Goal: Check status: Check status

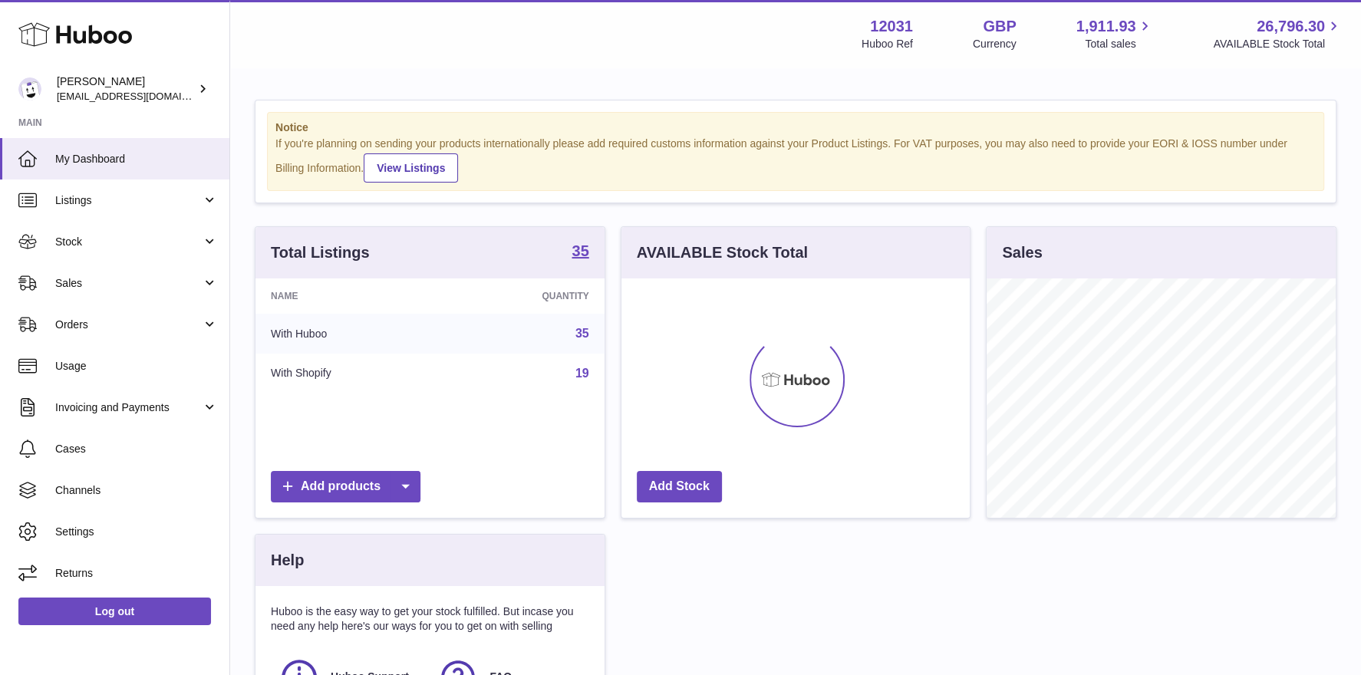
scroll to position [239, 349]
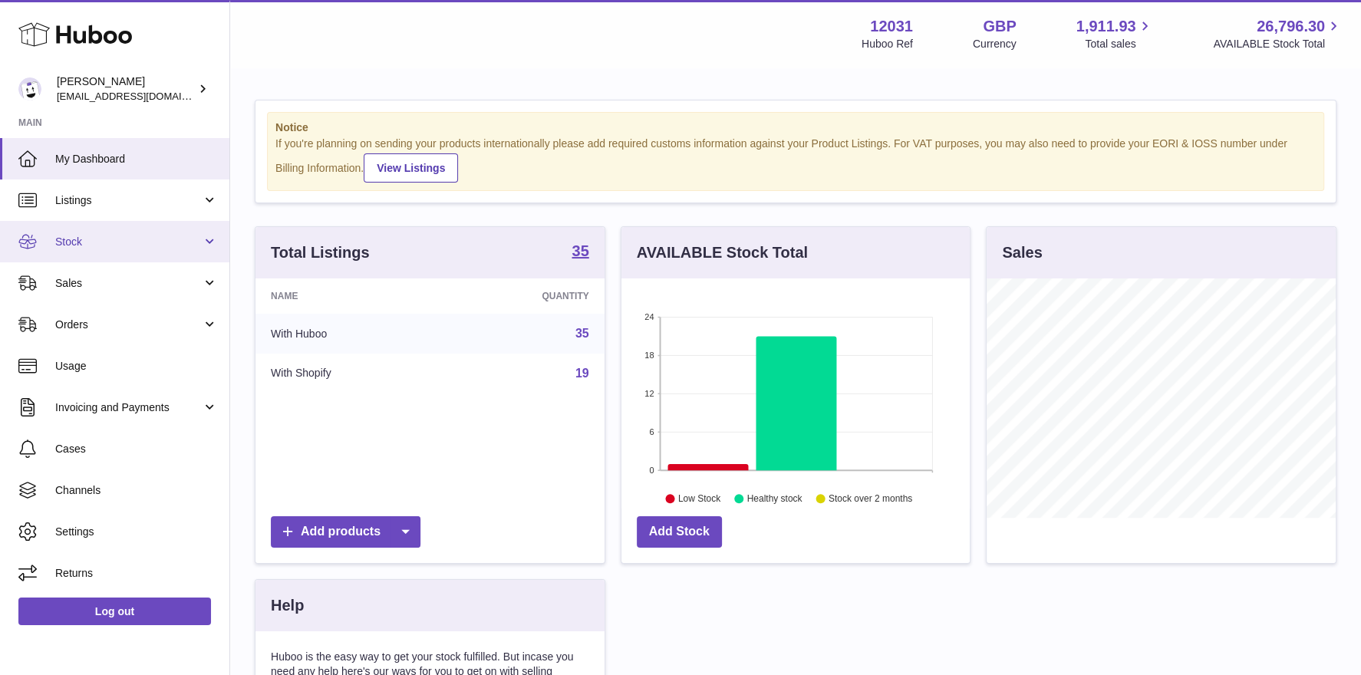
click at [94, 252] on link "Stock" at bounding box center [114, 241] width 229 height 41
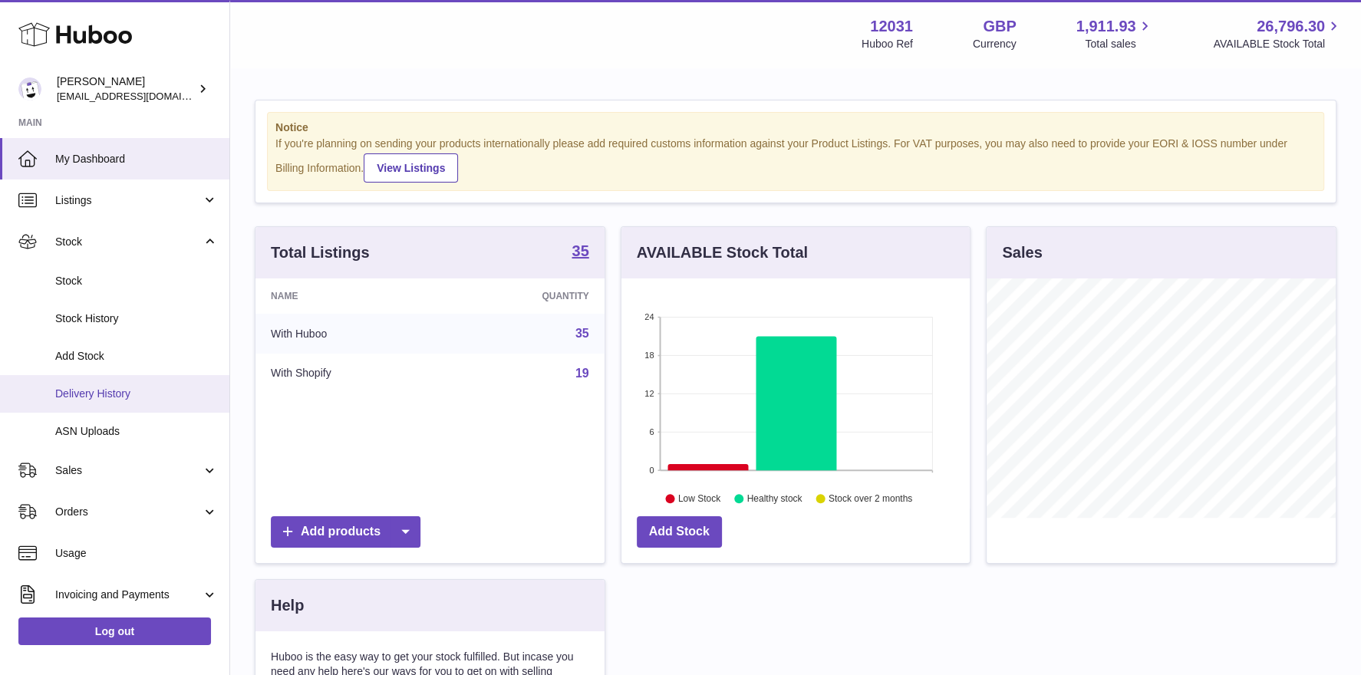
click at [113, 398] on span "Delivery History" at bounding box center [136, 394] width 163 height 15
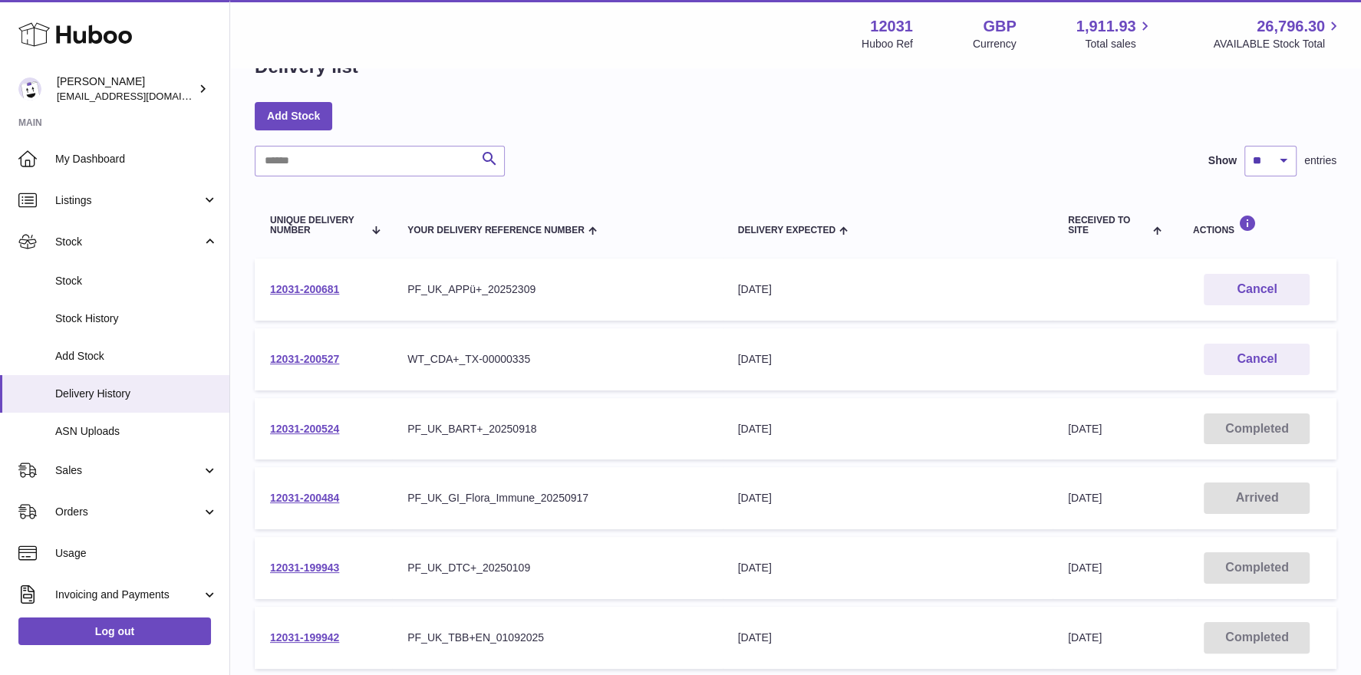
scroll to position [216, 0]
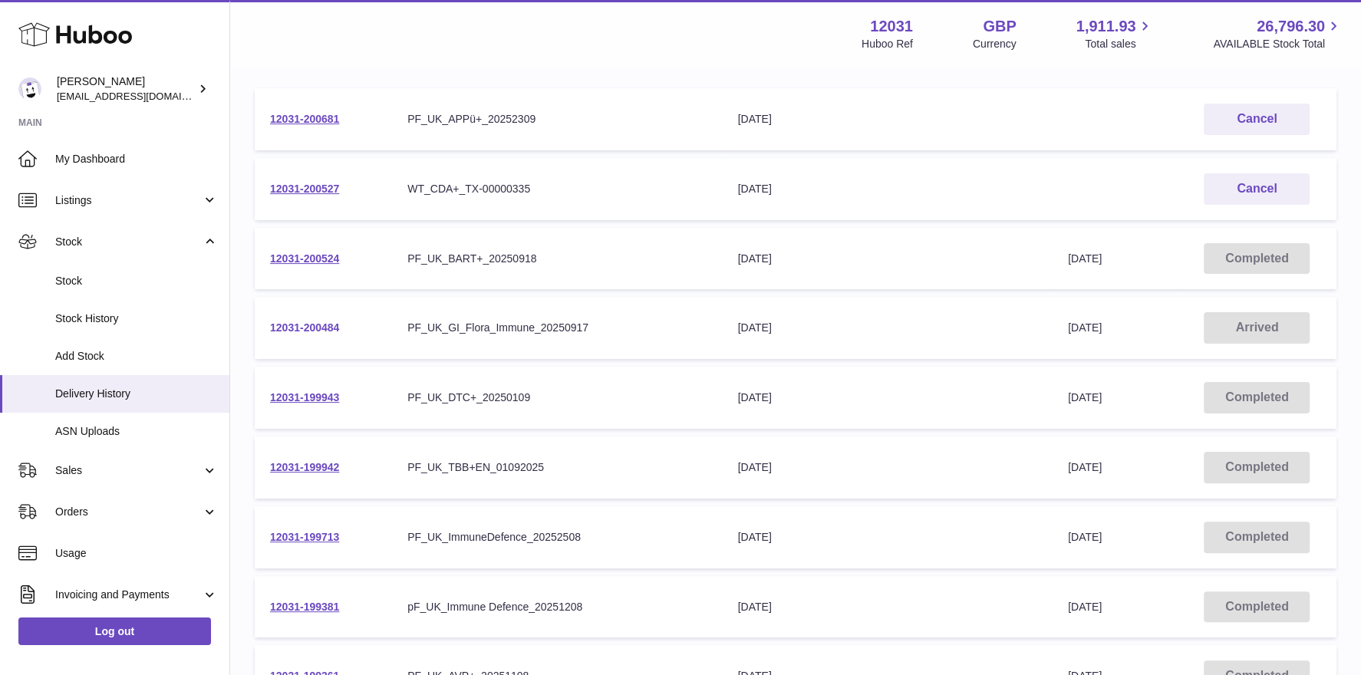
click at [310, 325] on link "12031-200484" at bounding box center [304, 328] width 69 height 12
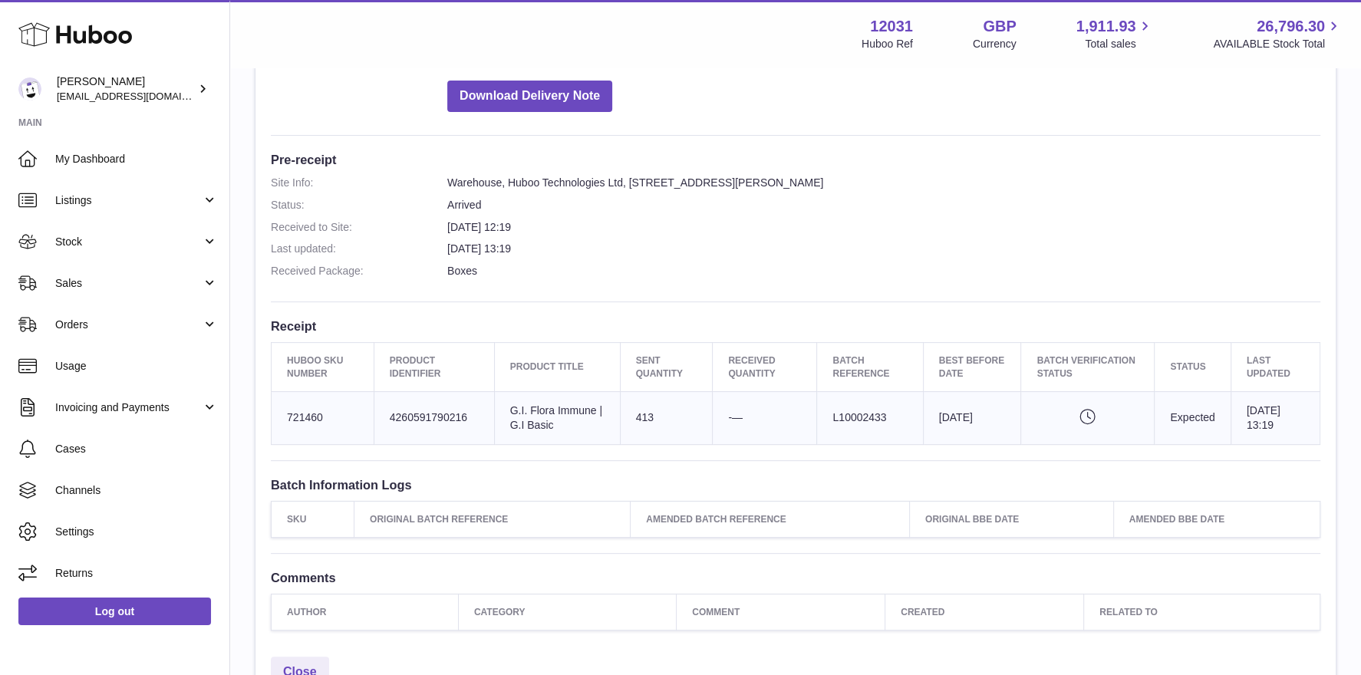
scroll to position [488, 0]
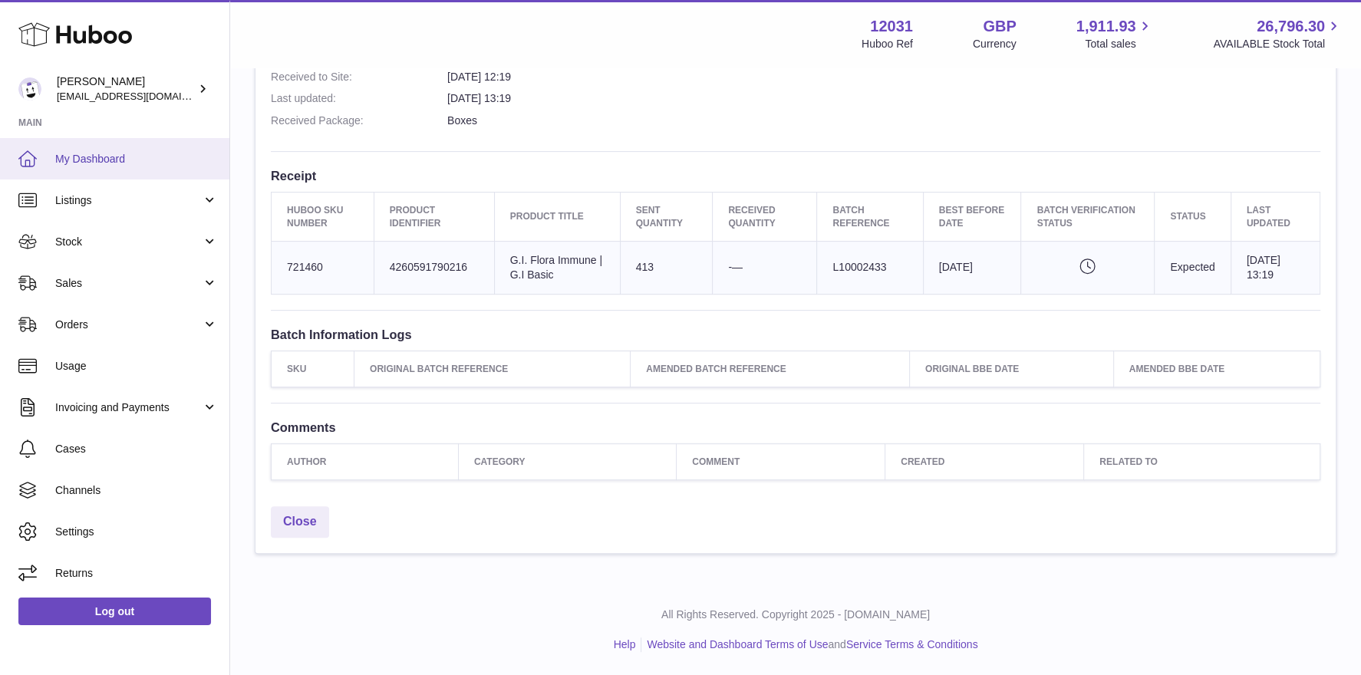
click at [127, 165] on span "My Dashboard" at bounding box center [136, 159] width 163 height 15
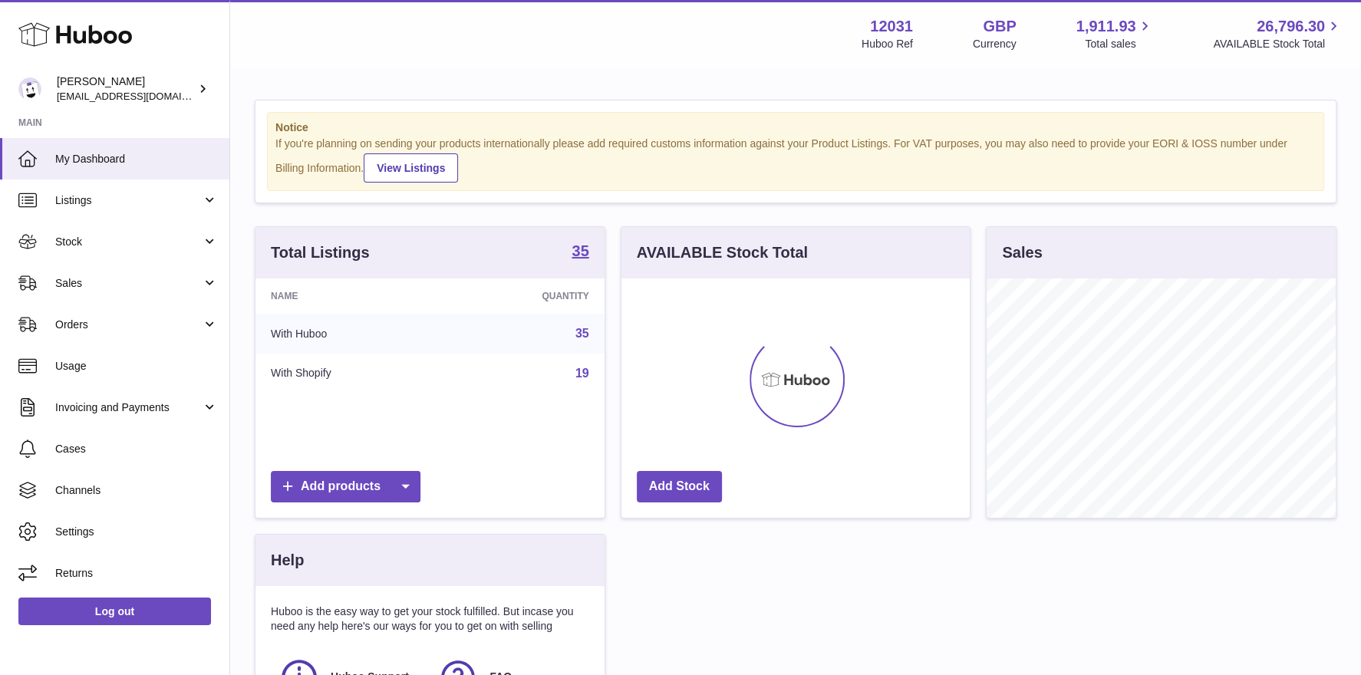
scroll to position [239, 349]
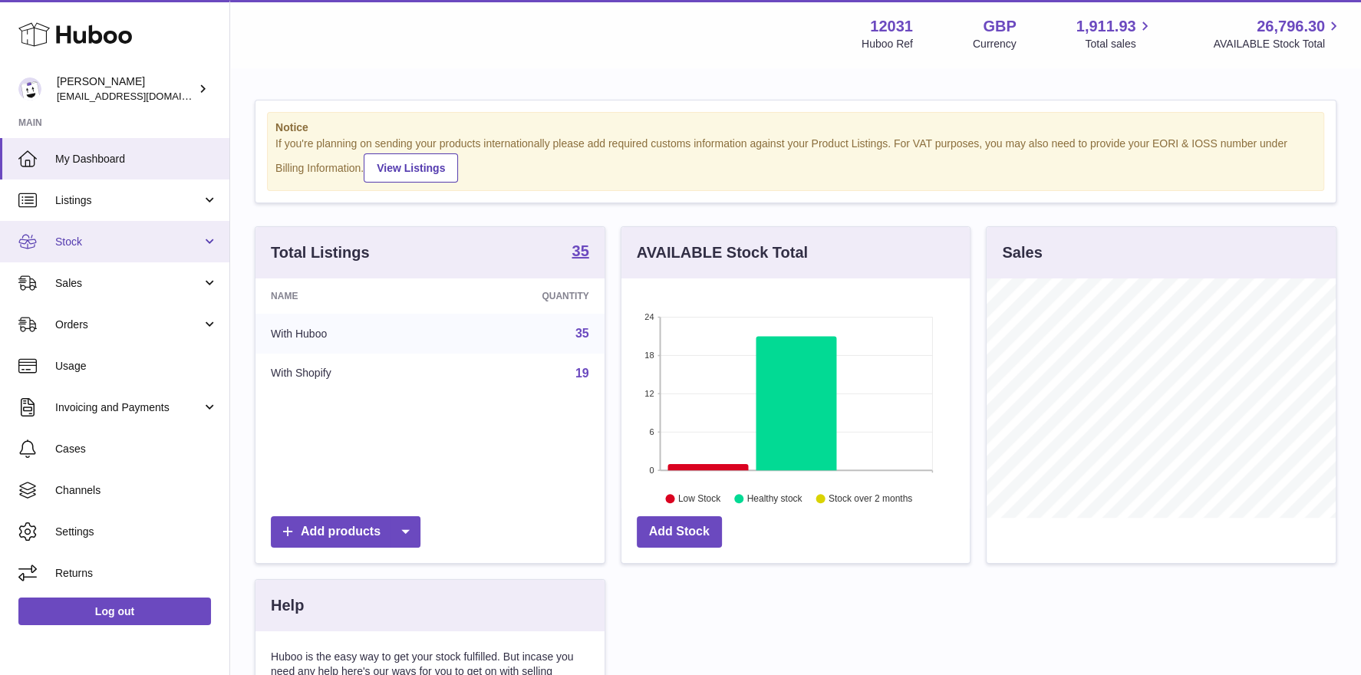
click at [95, 242] on span "Stock" at bounding box center [128, 242] width 147 height 15
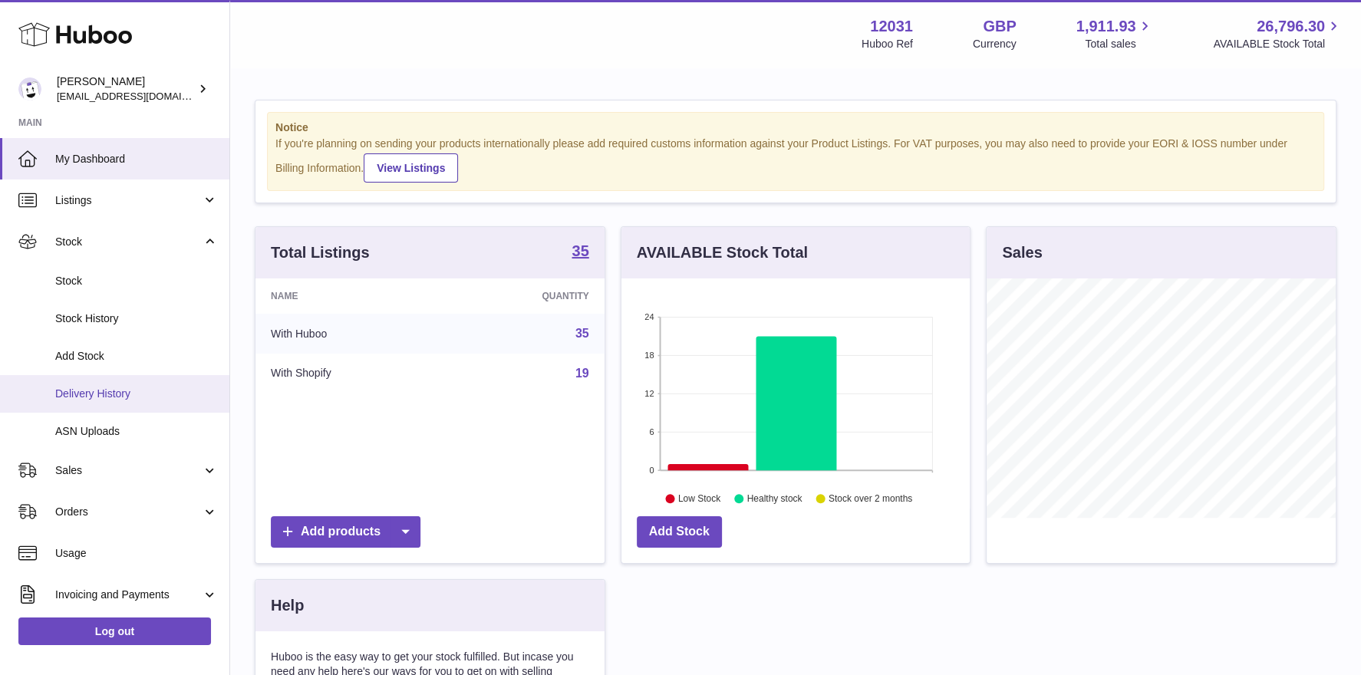
click at [110, 388] on span "Delivery History" at bounding box center [136, 394] width 163 height 15
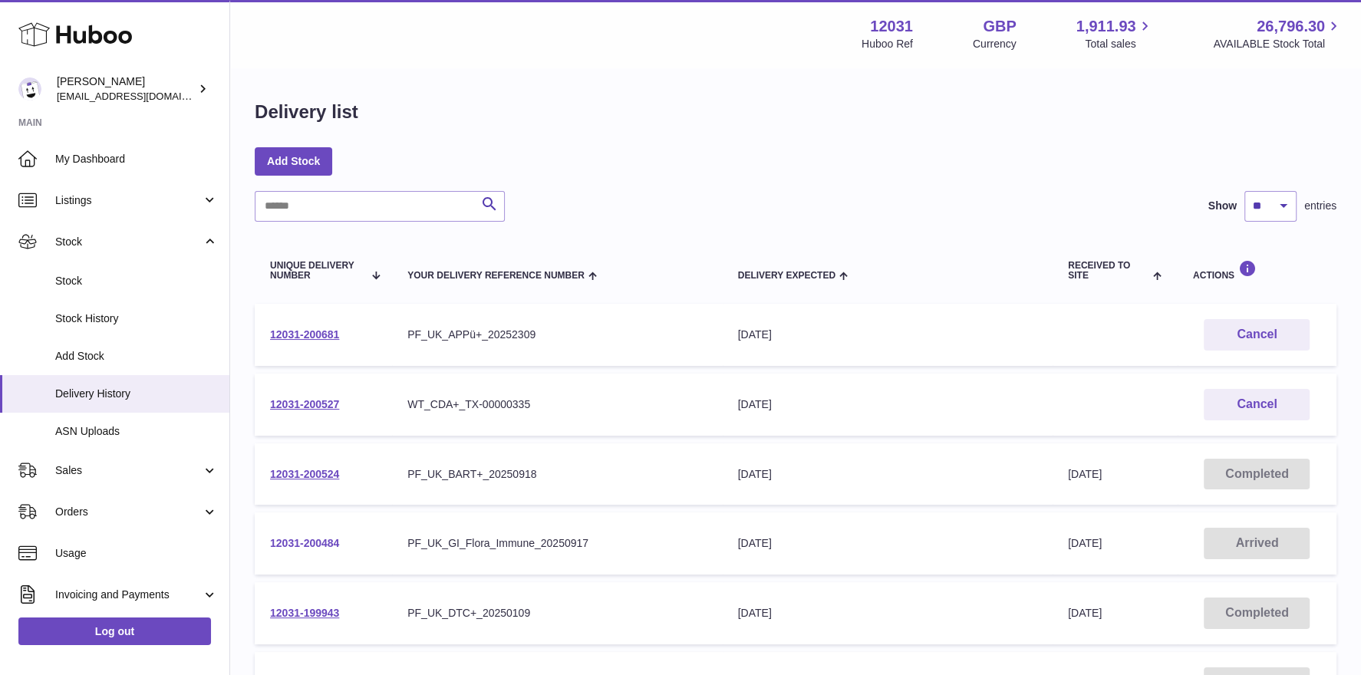
click at [305, 538] on link "12031-200484" at bounding box center [304, 543] width 69 height 12
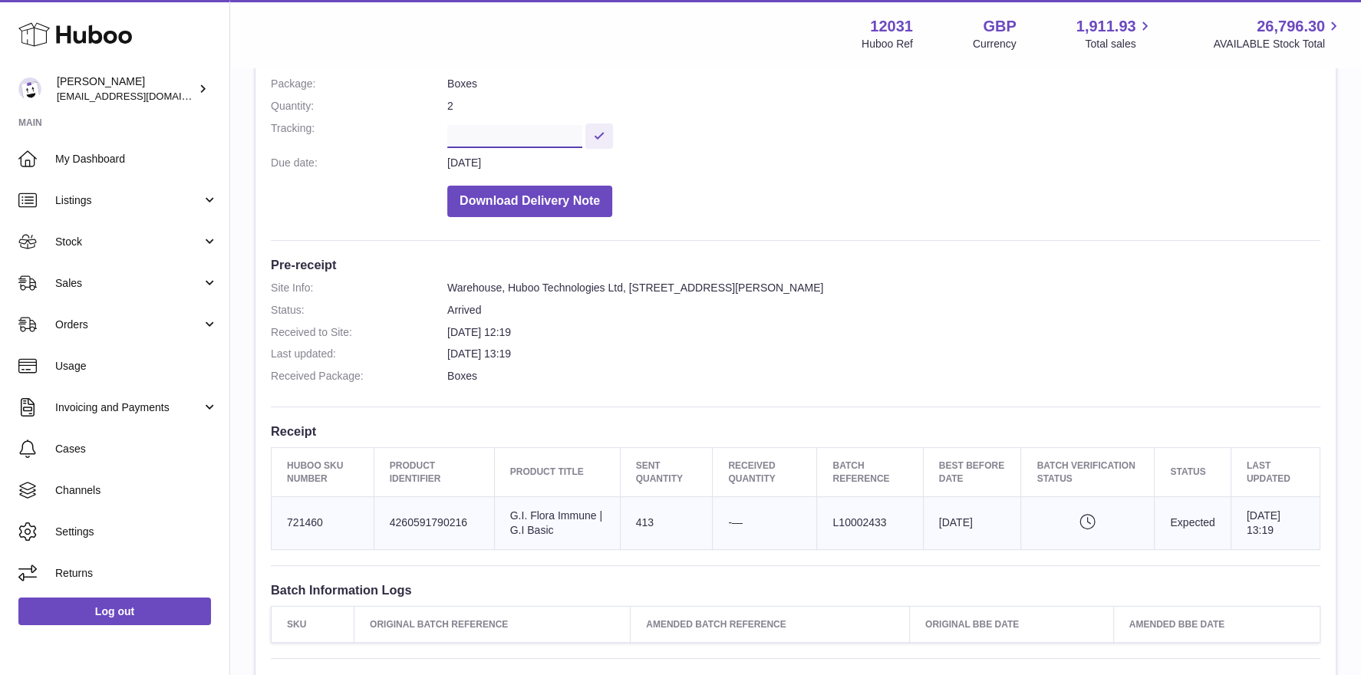
scroll to position [0, 238]
drag, startPoint x: 529, startPoint y: 137, endPoint x: 698, endPoint y: 139, distance: 168.9
click at [698, 139] on dd "**********" at bounding box center [883, 134] width 873 height 27
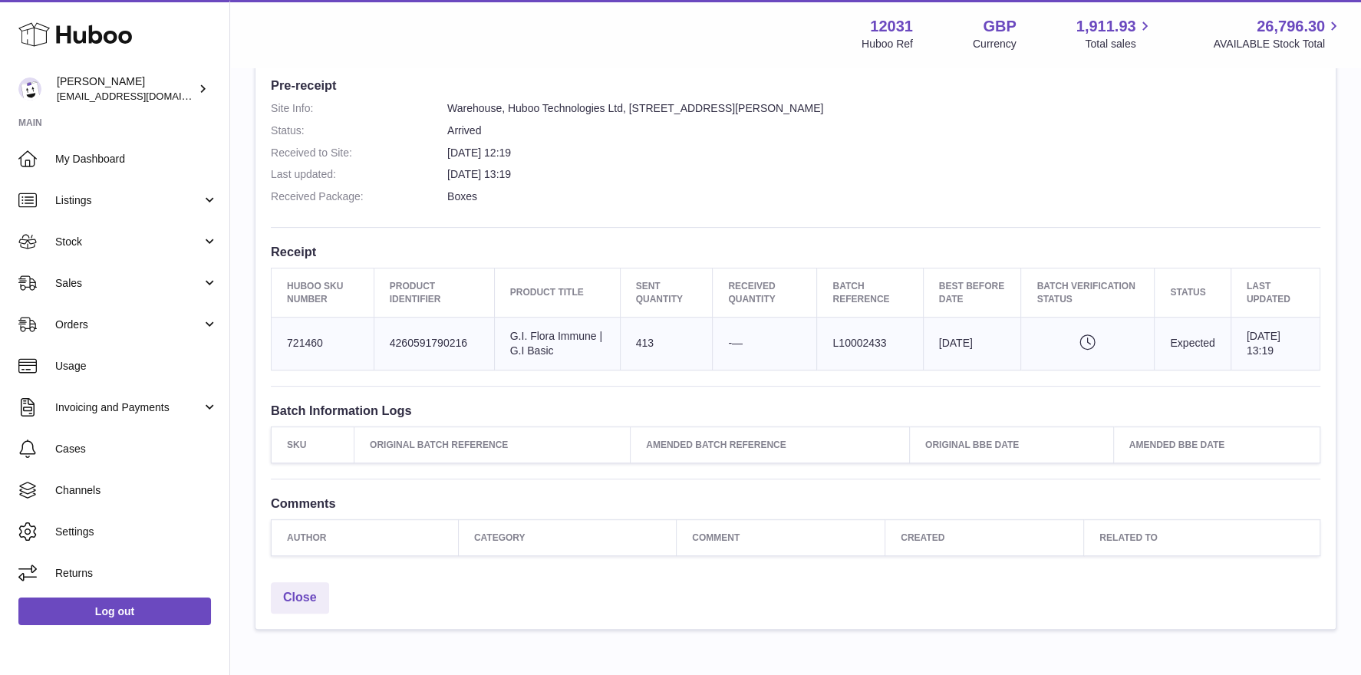
scroll to position [488, 0]
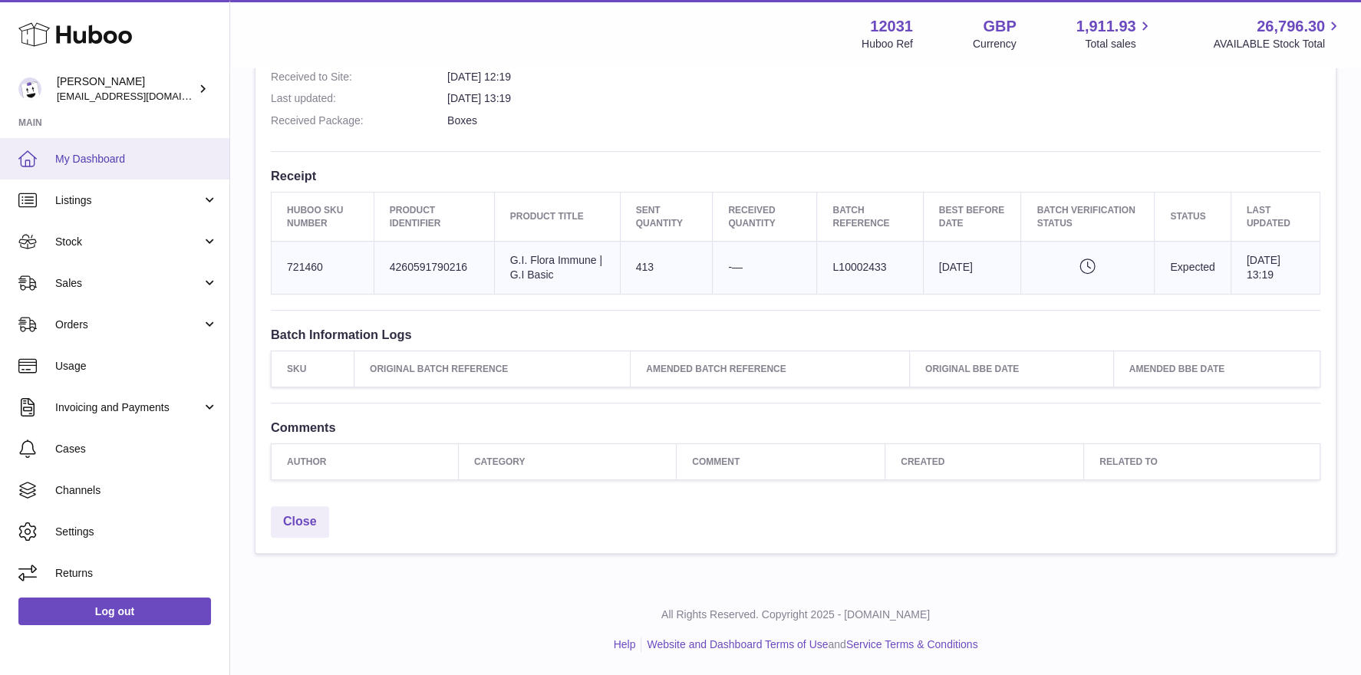
click at [147, 159] on span "My Dashboard" at bounding box center [136, 159] width 163 height 15
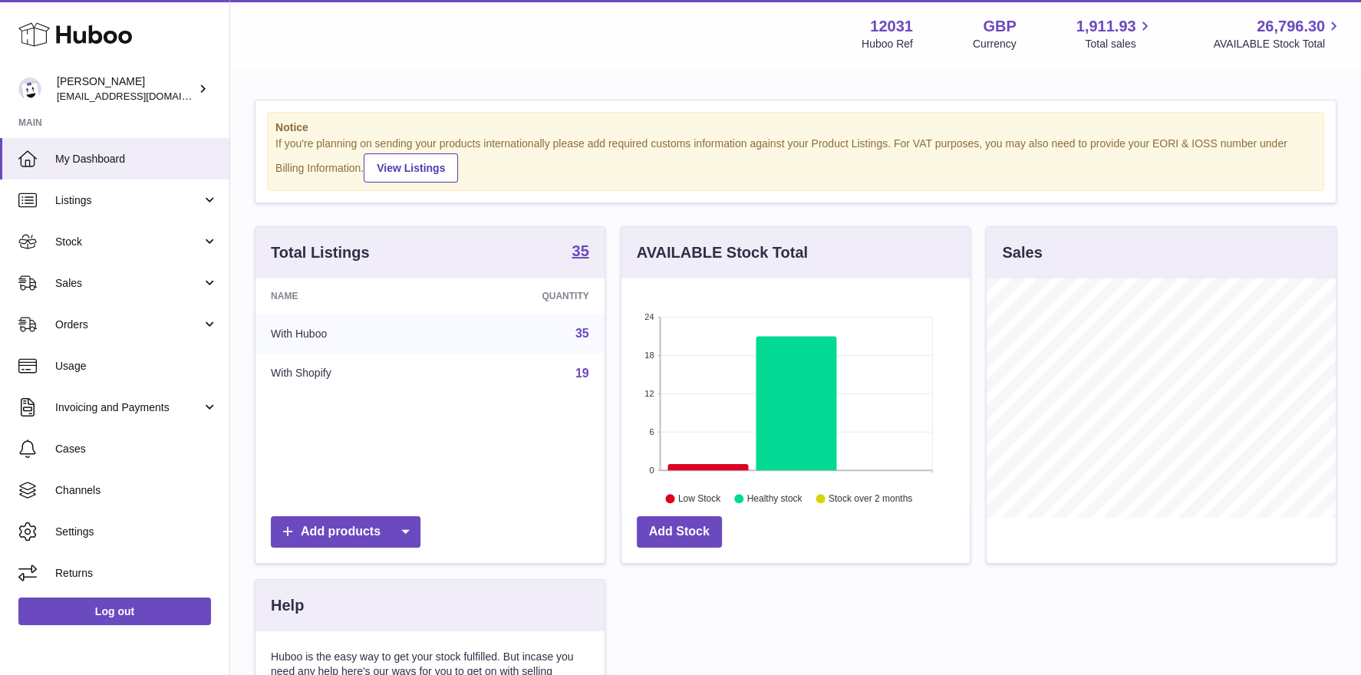
scroll to position [239, 349]
click at [127, 236] on span "Stock" at bounding box center [128, 242] width 147 height 15
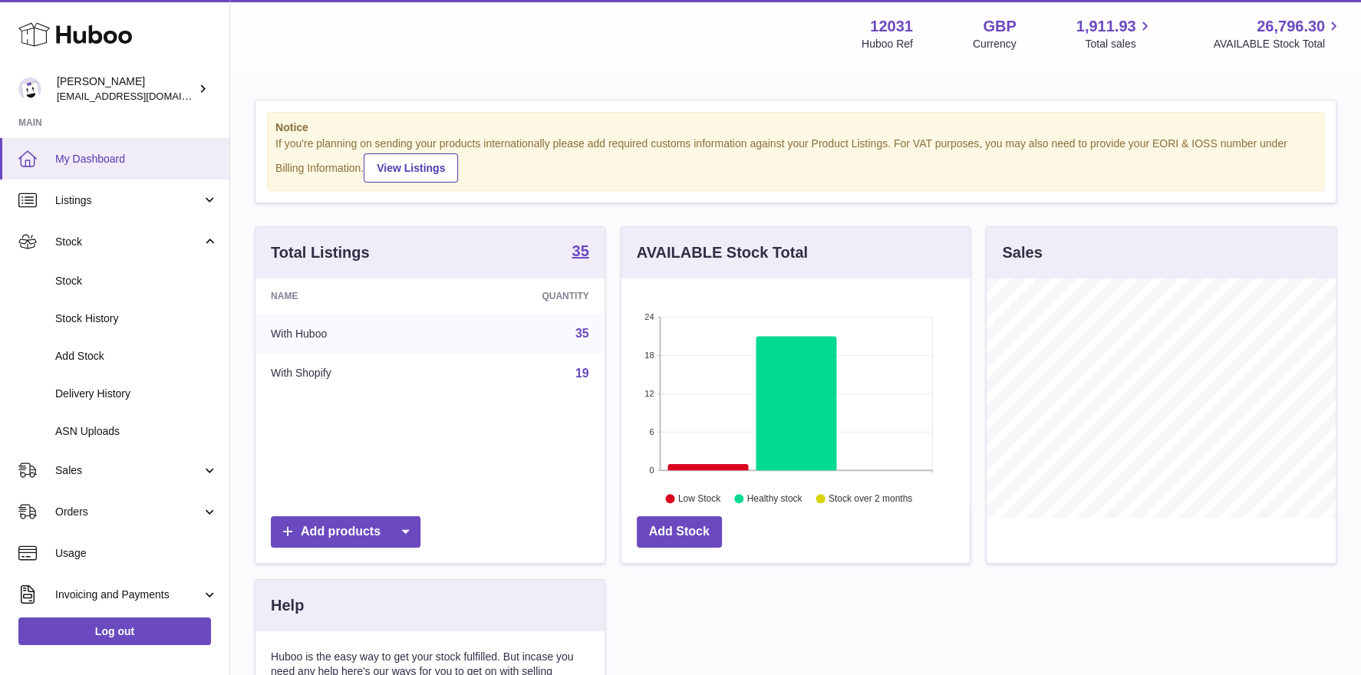
click at [119, 152] on span "My Dashboard" at bounding box center [136, 159] width 163 height 15
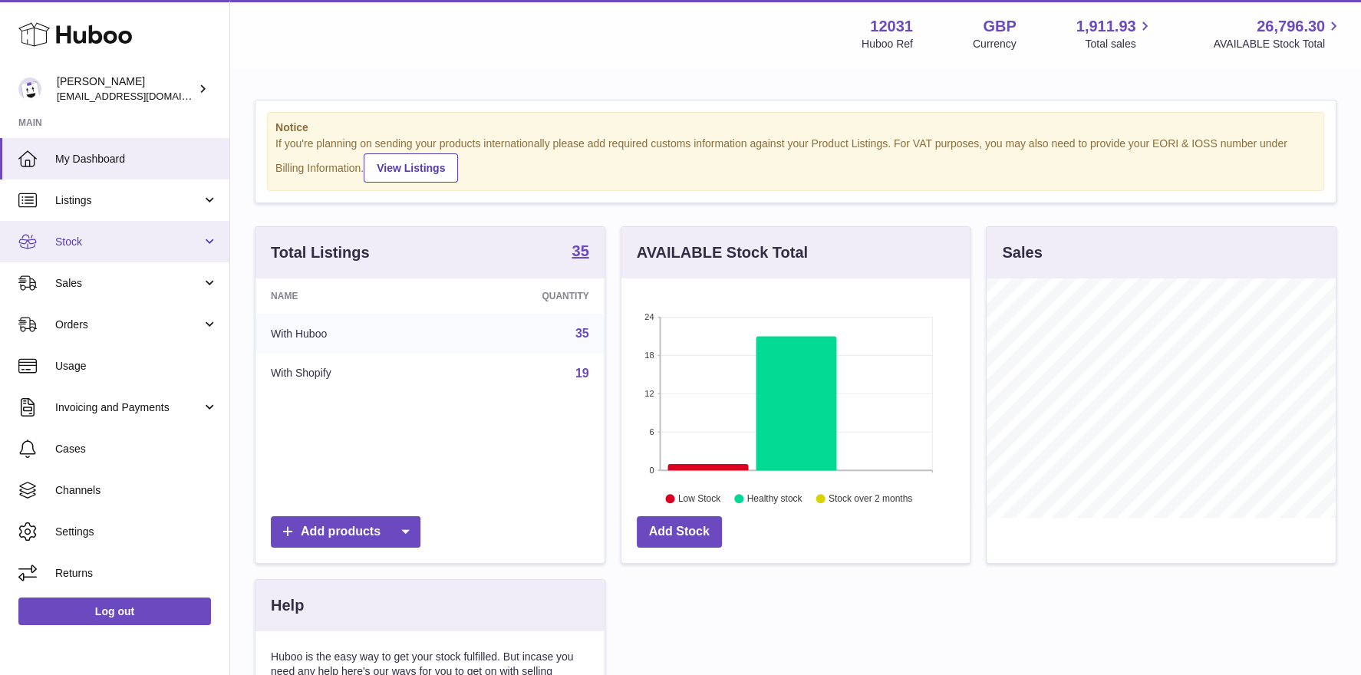
scroll to position [239, 349]
click at [101, 241] on span "Stock" at bounding box center [128, 242] width 147 height 15
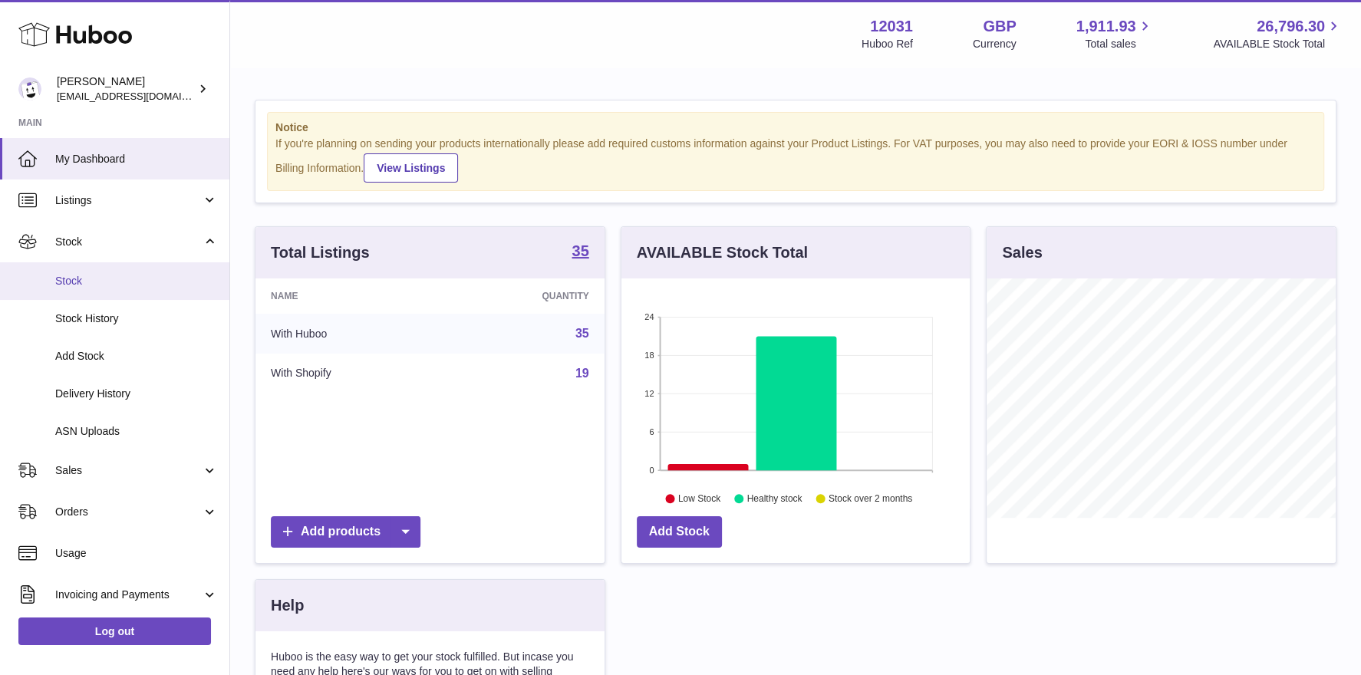
click at [101, 279] on span "Stock" at bounding box center [136, 281] width 163 height 15
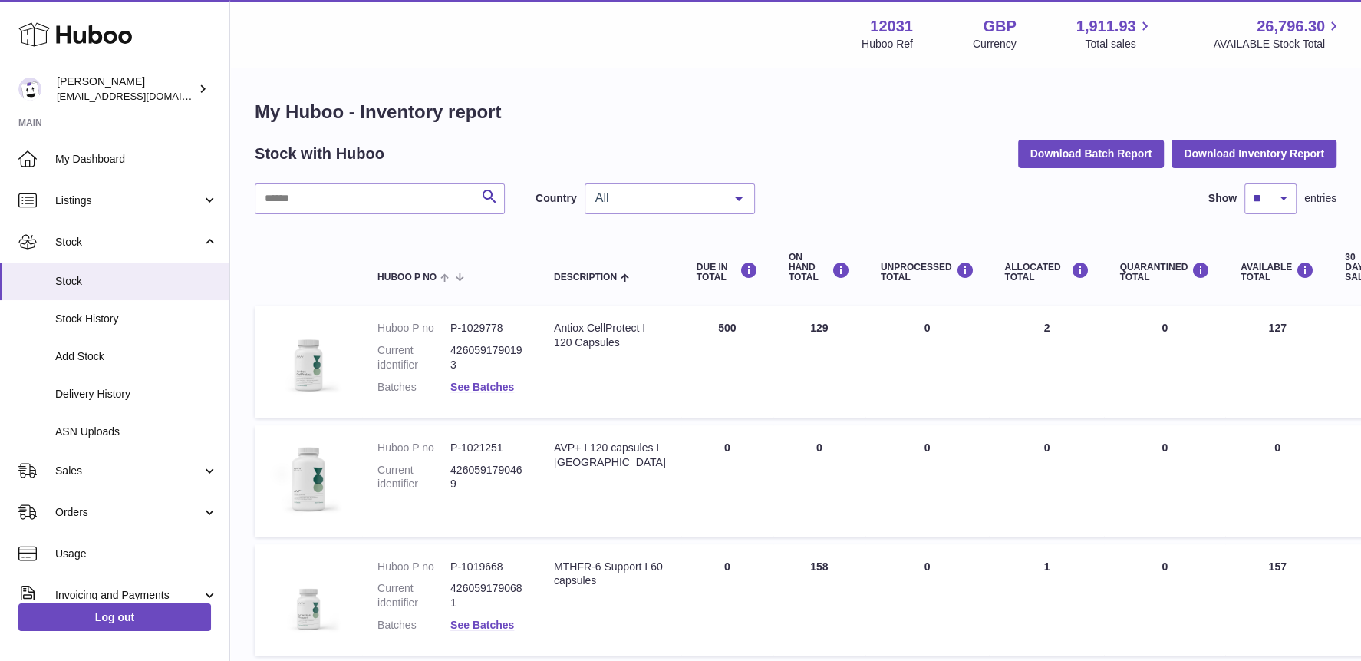
click at [648, 204] on span "All" at bounding box center [658, 197] width 132 height 15
click at [629, 258] on span "GB" at bounding box center [670, 260] width 169 height 31
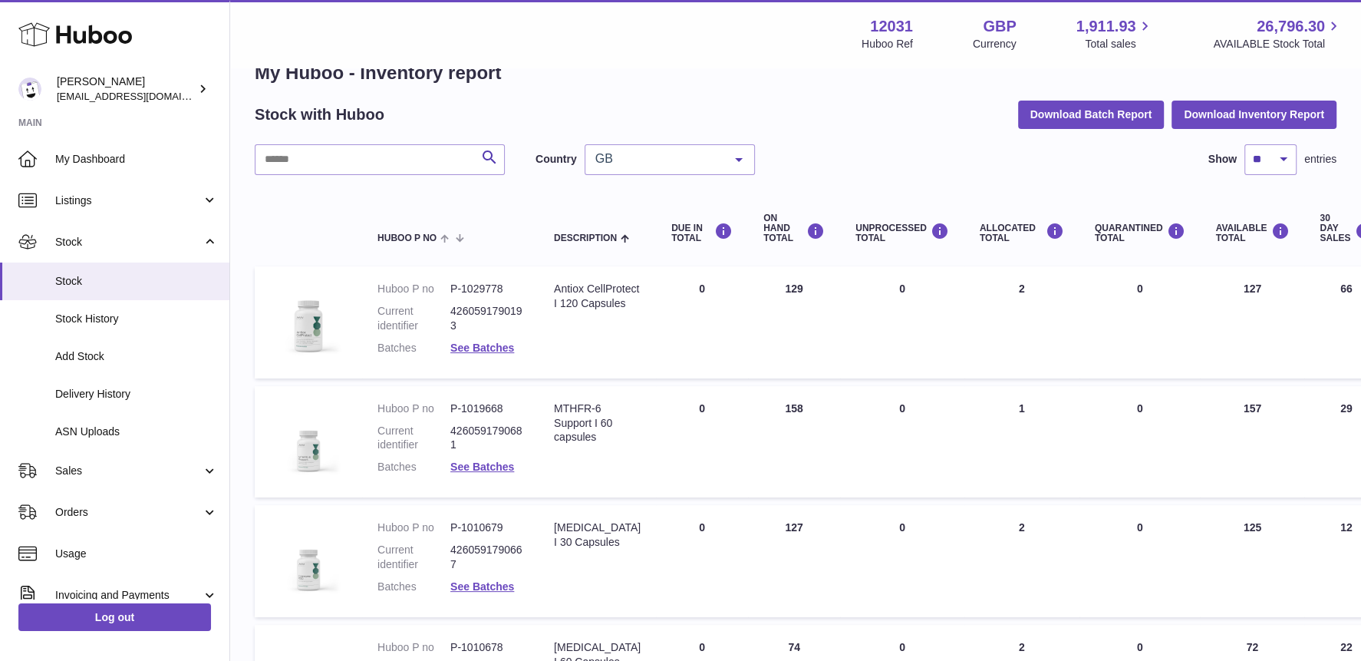
scroll to position [39, 0]
click at [509, 465] on link "See Batches" at bounding box center [483, 466] width 64 height 12
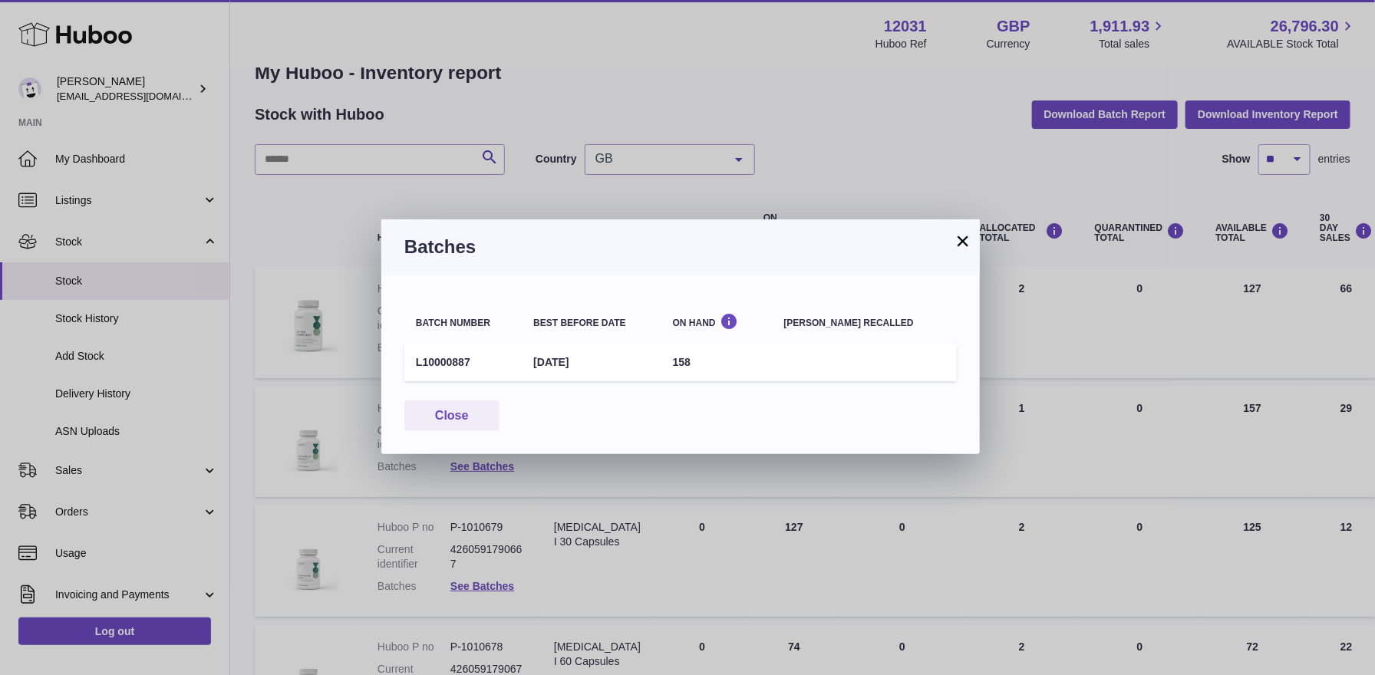
click at [962, 235] on button "×" at bounding box center [963, 241] width 18 height 18
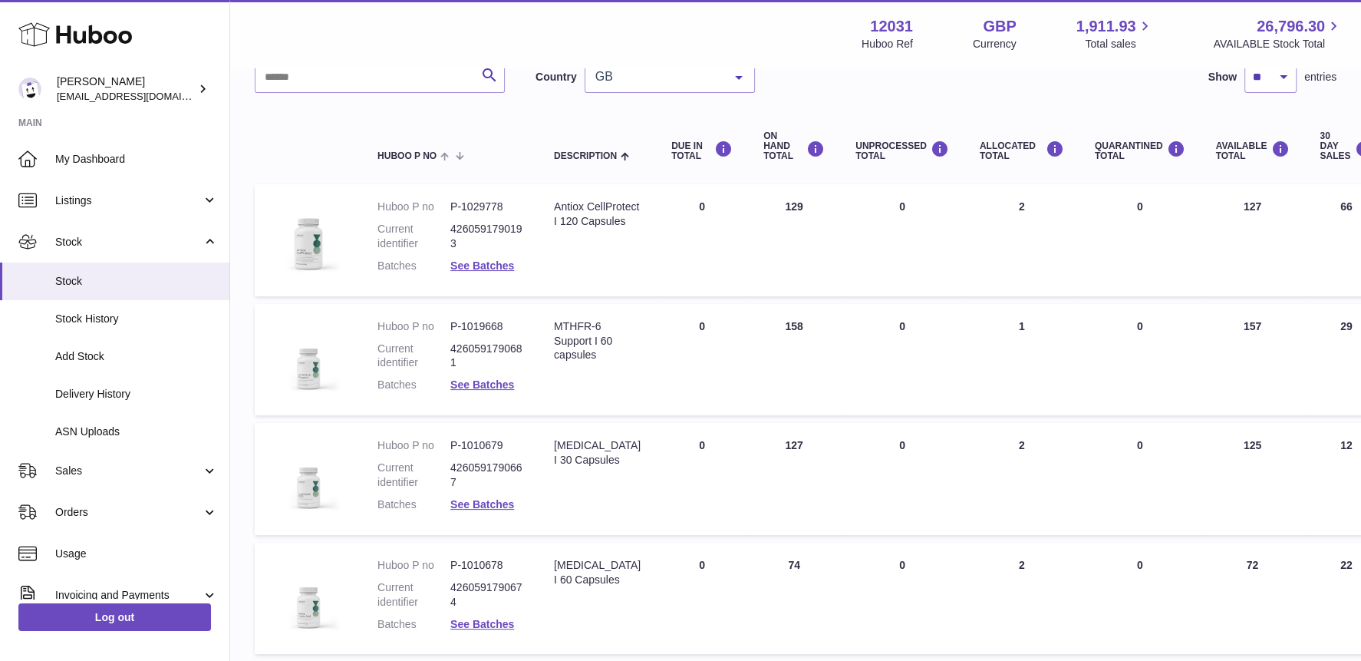
scroll to position [123, 0]
click at [511, 502] on link "See Batches" at bounding box center [483, 503] width 64 height 12
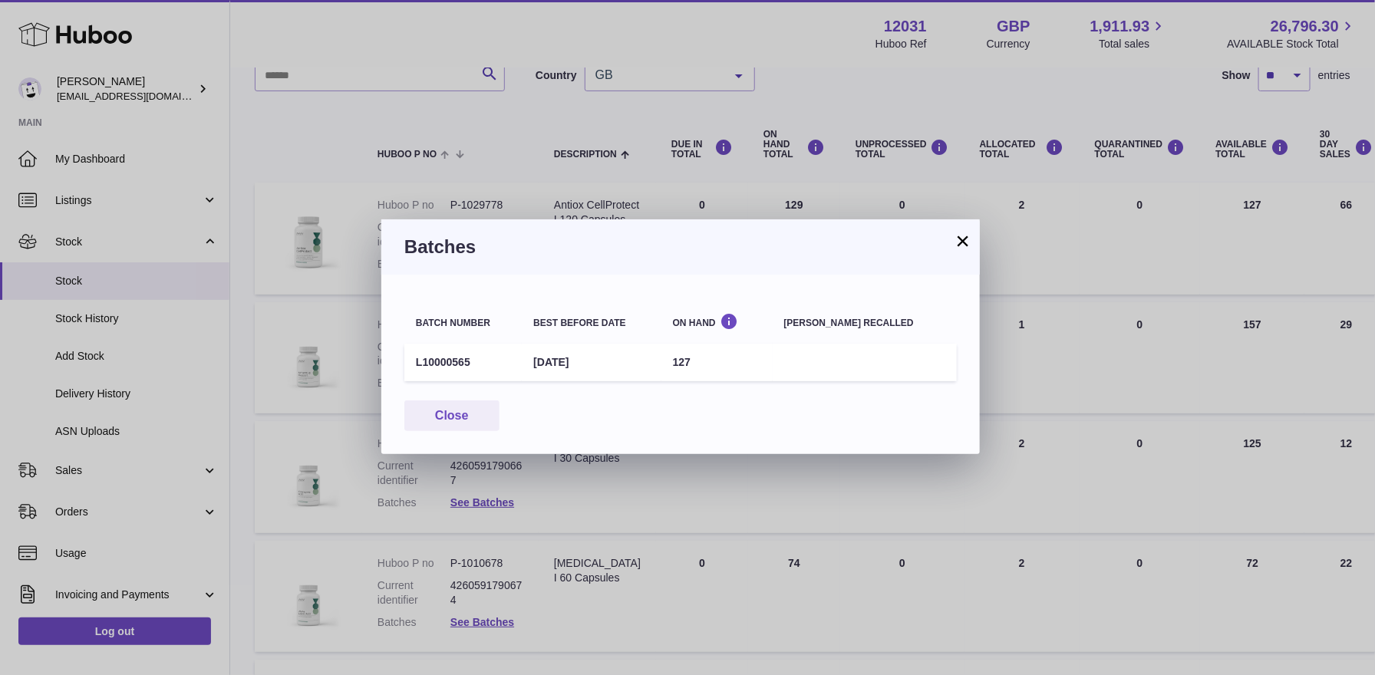
click at [964, 238] on button "×" at bounding box center [963, 241] width 18 height 18
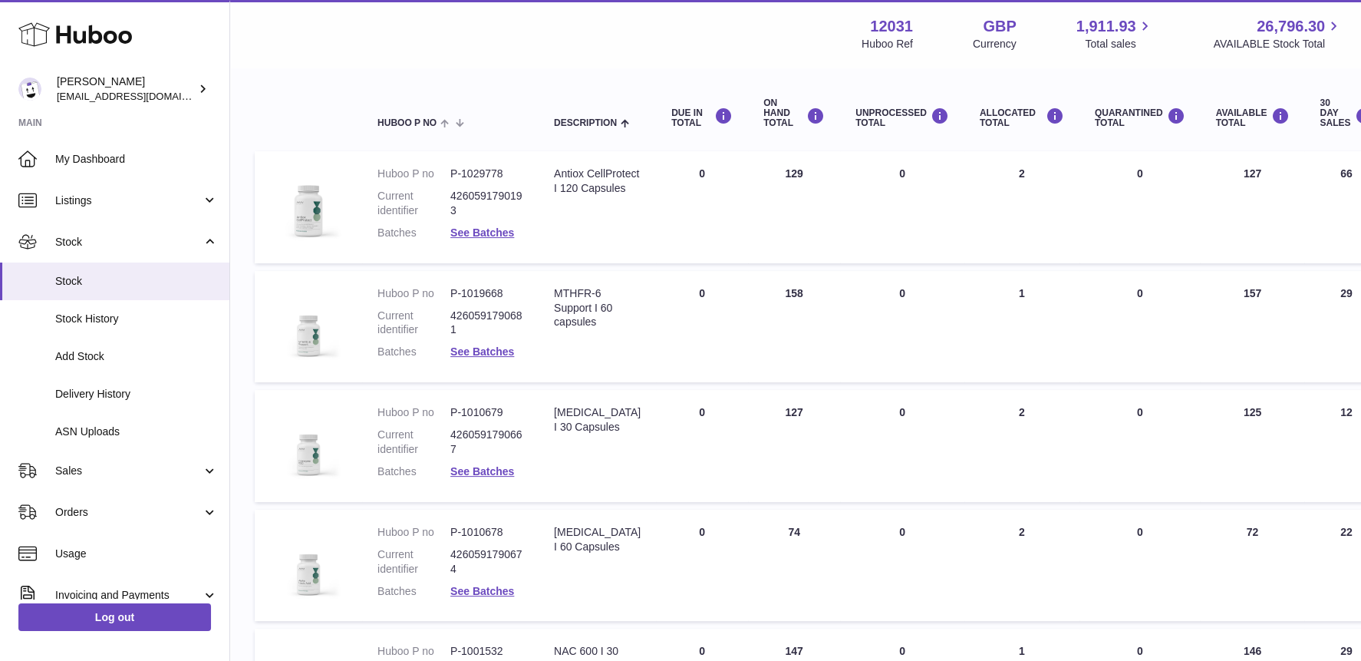
scroll to position [156, 0]
click at [508, 474] on link "See Batches" at bounding box center [483, 470] width 64 height 12
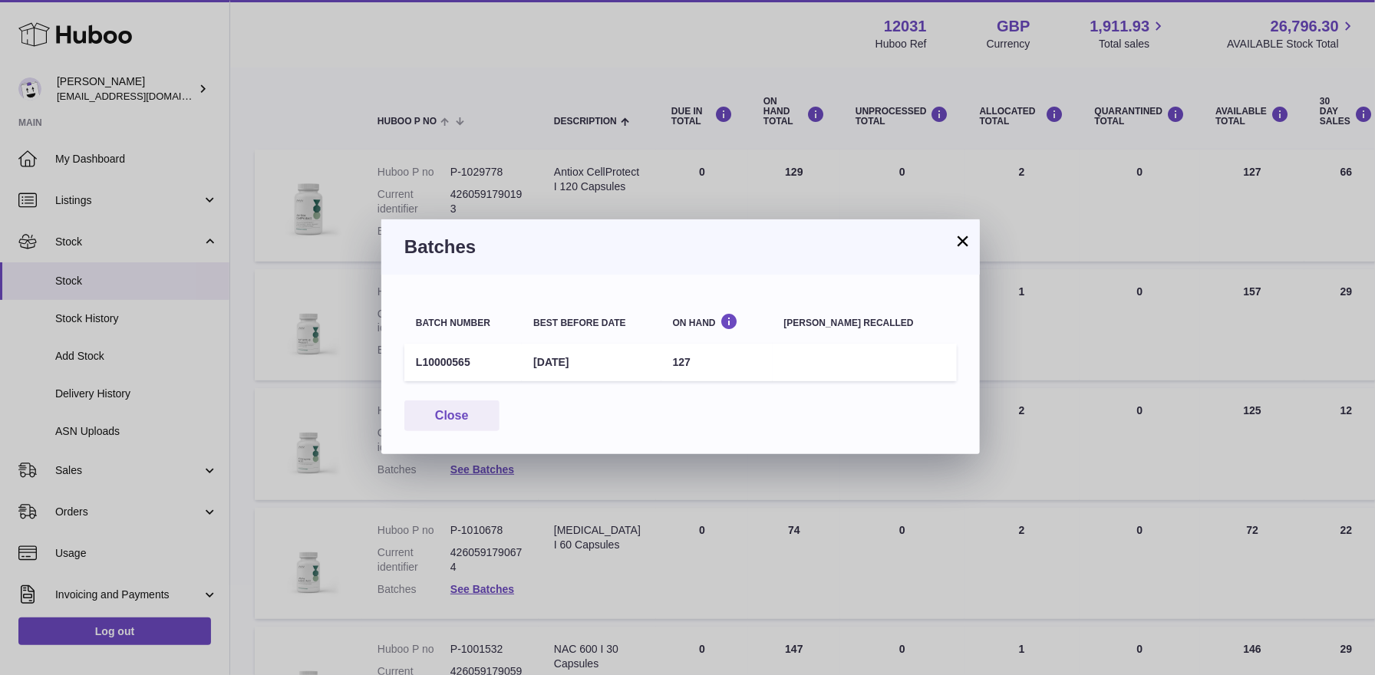
click at [966, 239] on button "×" at bounding box center [963, 241] width 18 height 18
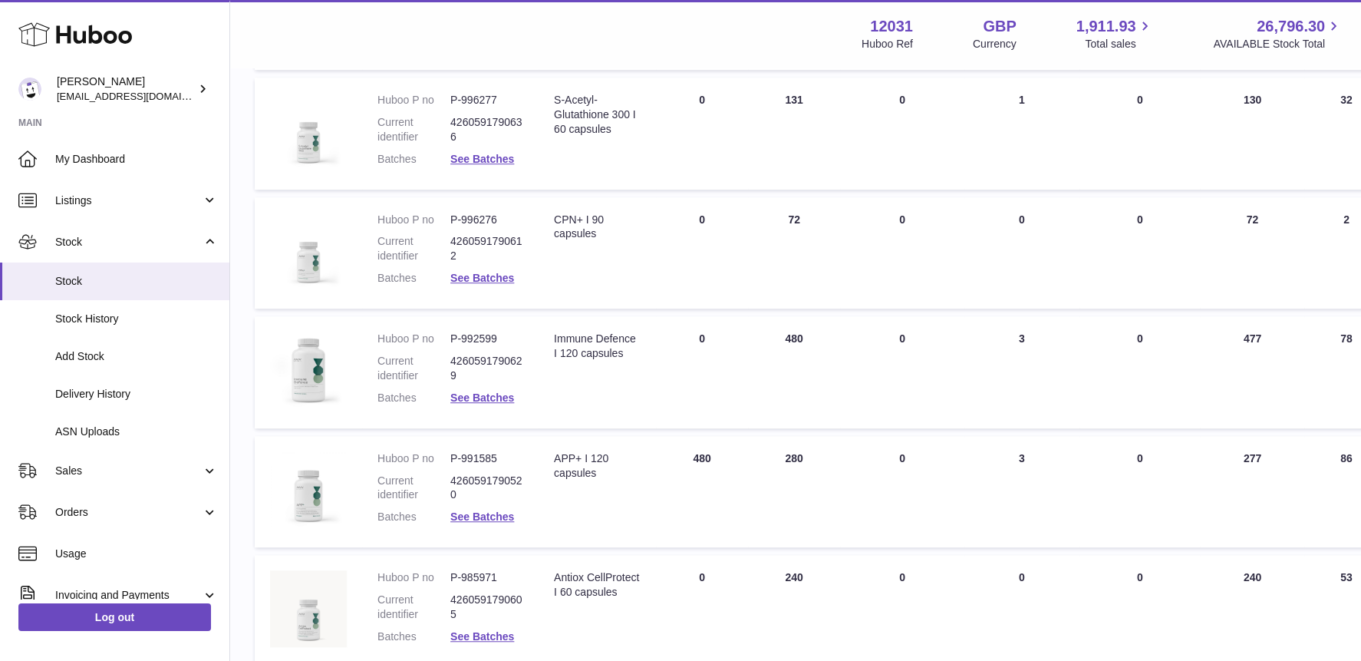
scroll to position [828, 0]
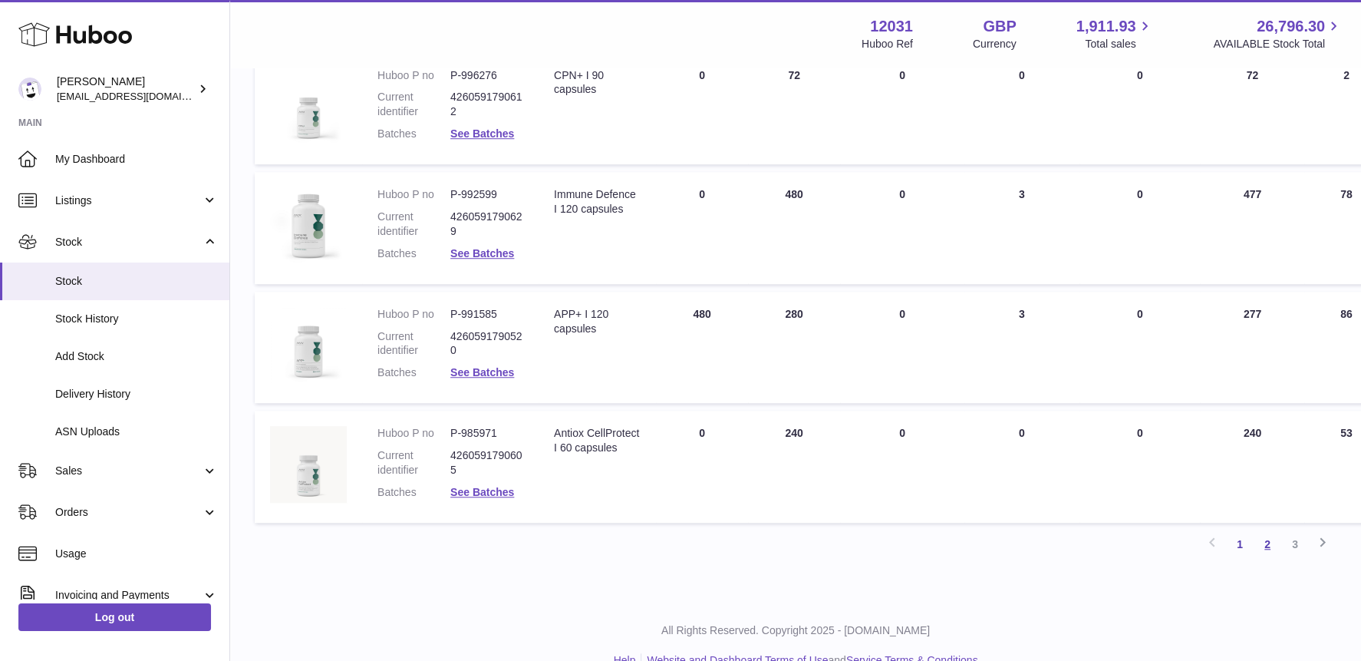
click at [1267, 543] on link "2" at bounding box center [1268, 544] width 28 height 28
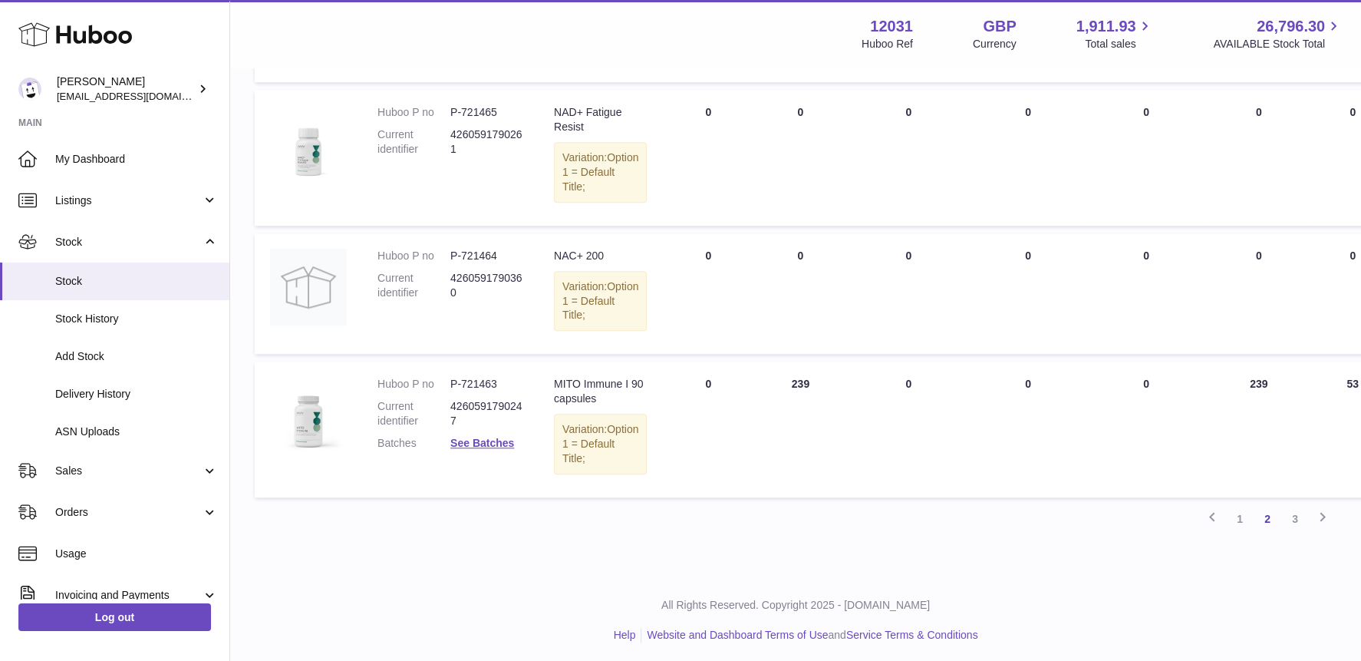
scroll to position [1077, 0]
click at [64, 150] on link "My Dashboard" at bounding box center [114, 158] width 229 height 41
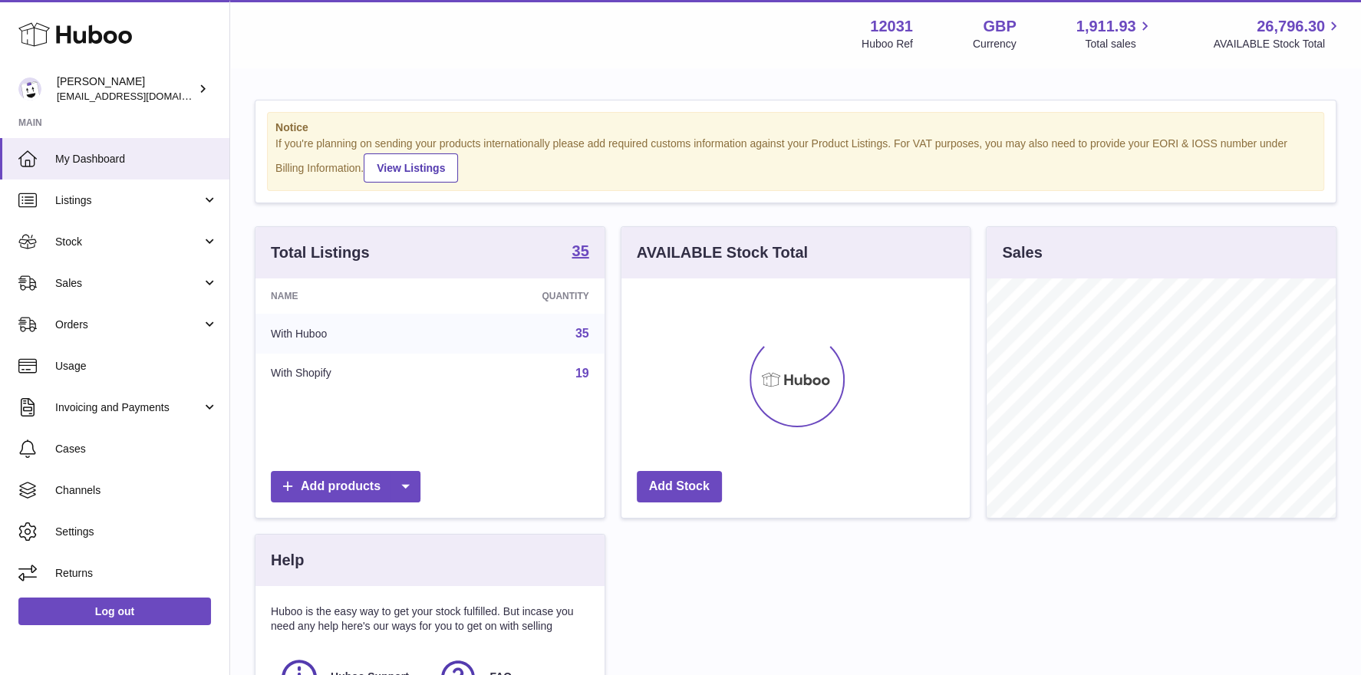
scroll to position [239, 349]
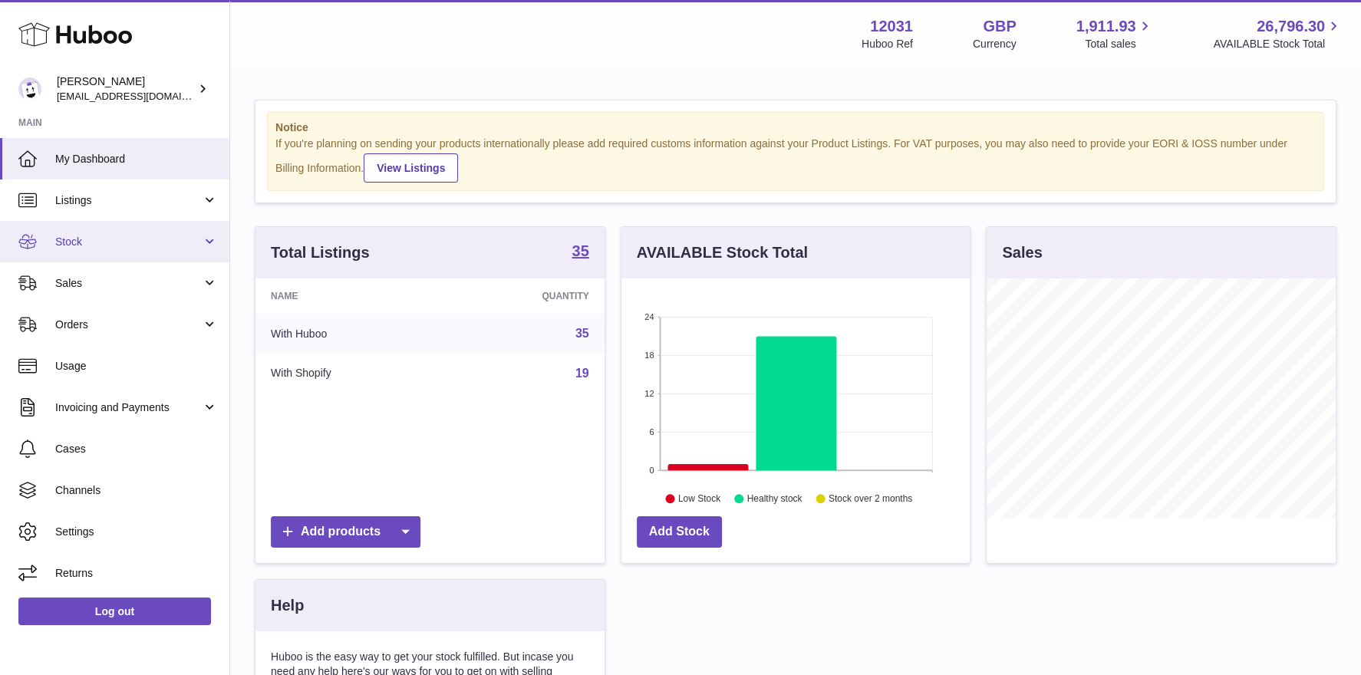
click at [82, 253] on link "Stock" at bounding box center [114, 241] width 229 height 41
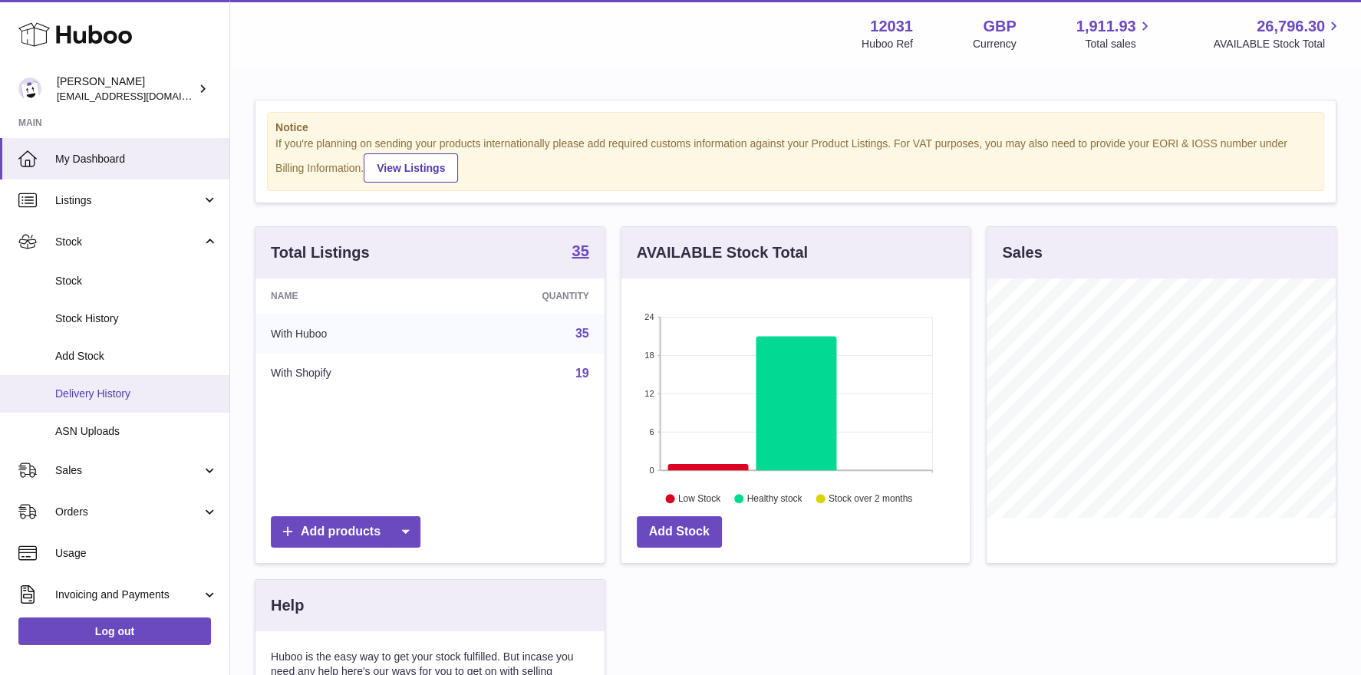
click at [100, 387] on span "Delivery History" at bounding box center [136, 394] width 163 height 15
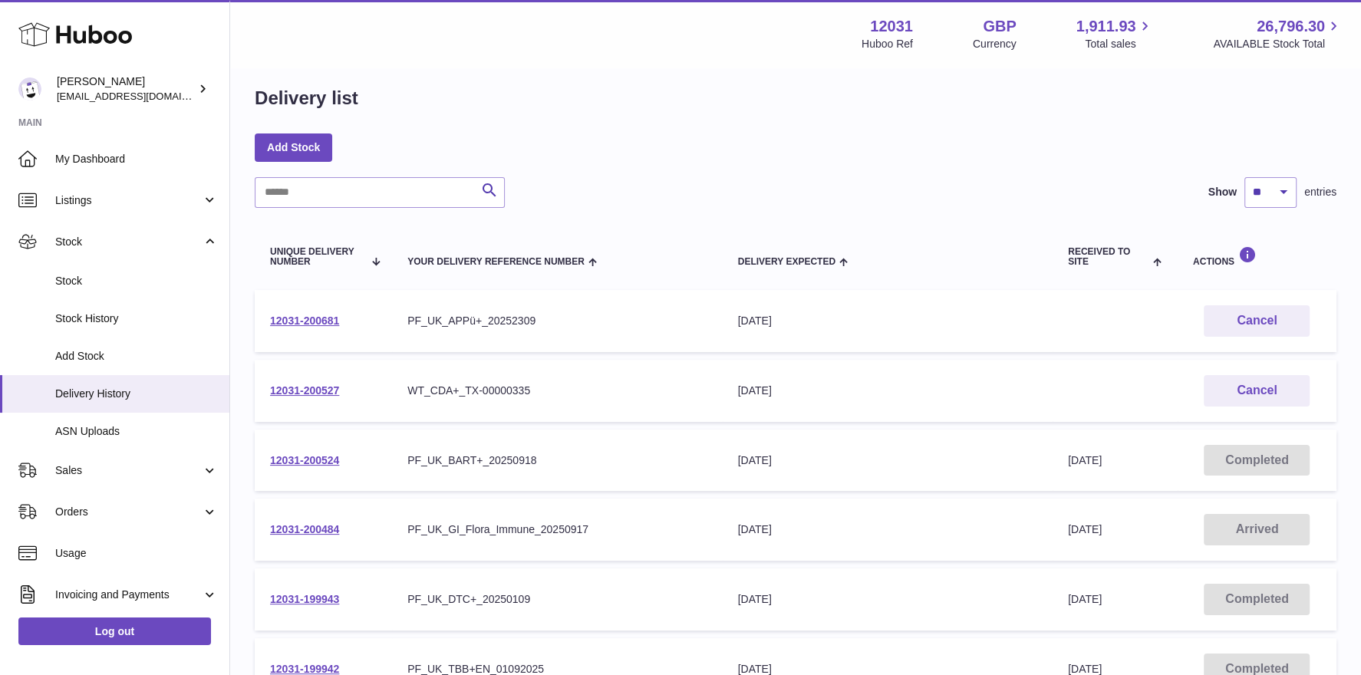
scroll to position [15, 0]
click at [338, 527] on link "12031-200484" at bounding box center [304, 528] width 69 height 12
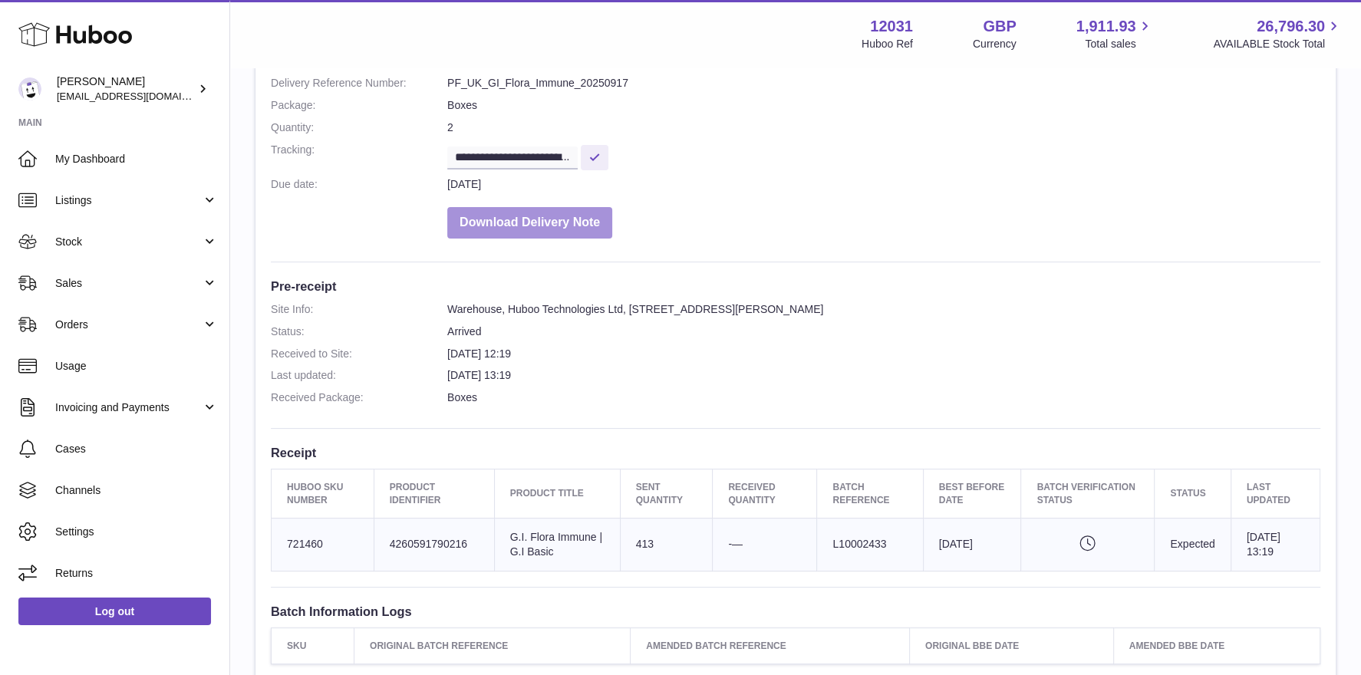
scroll to position [488, 0]
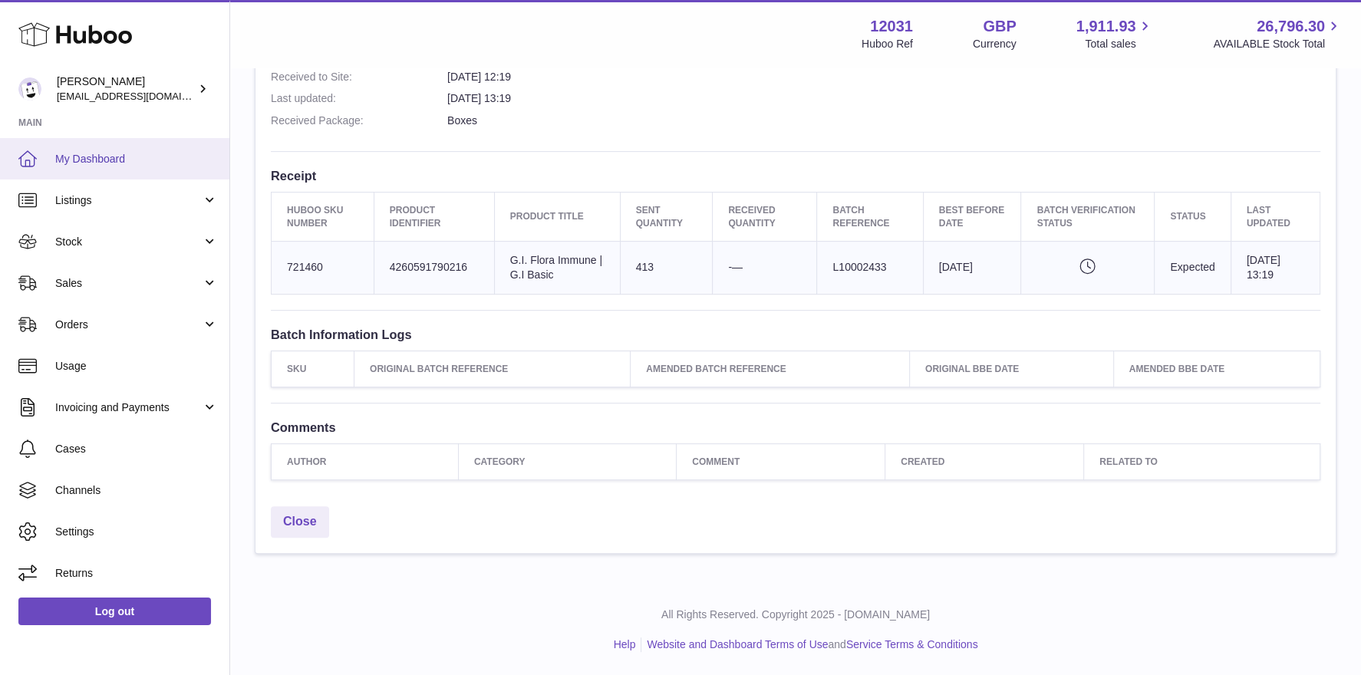
click at [150, 169] on link "My Dashboard" at bounding box center [114, 158] width 229 height 41
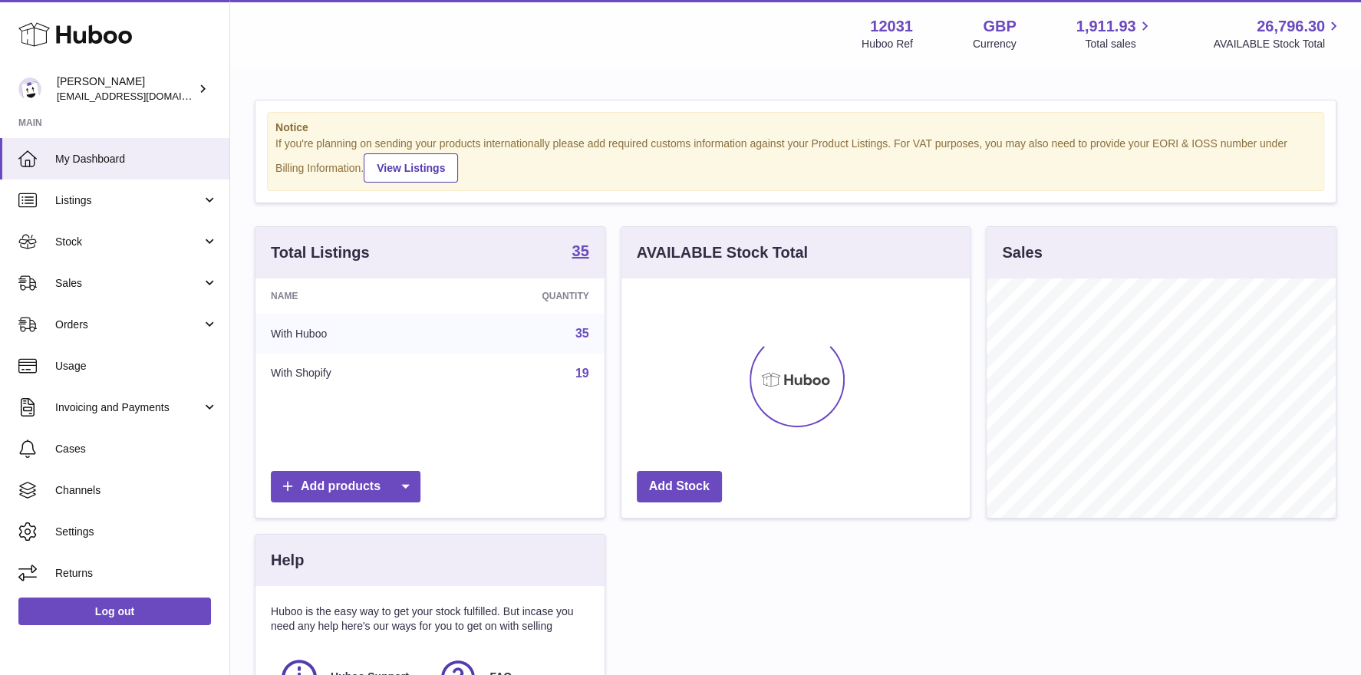
scroll to position [239, 349]
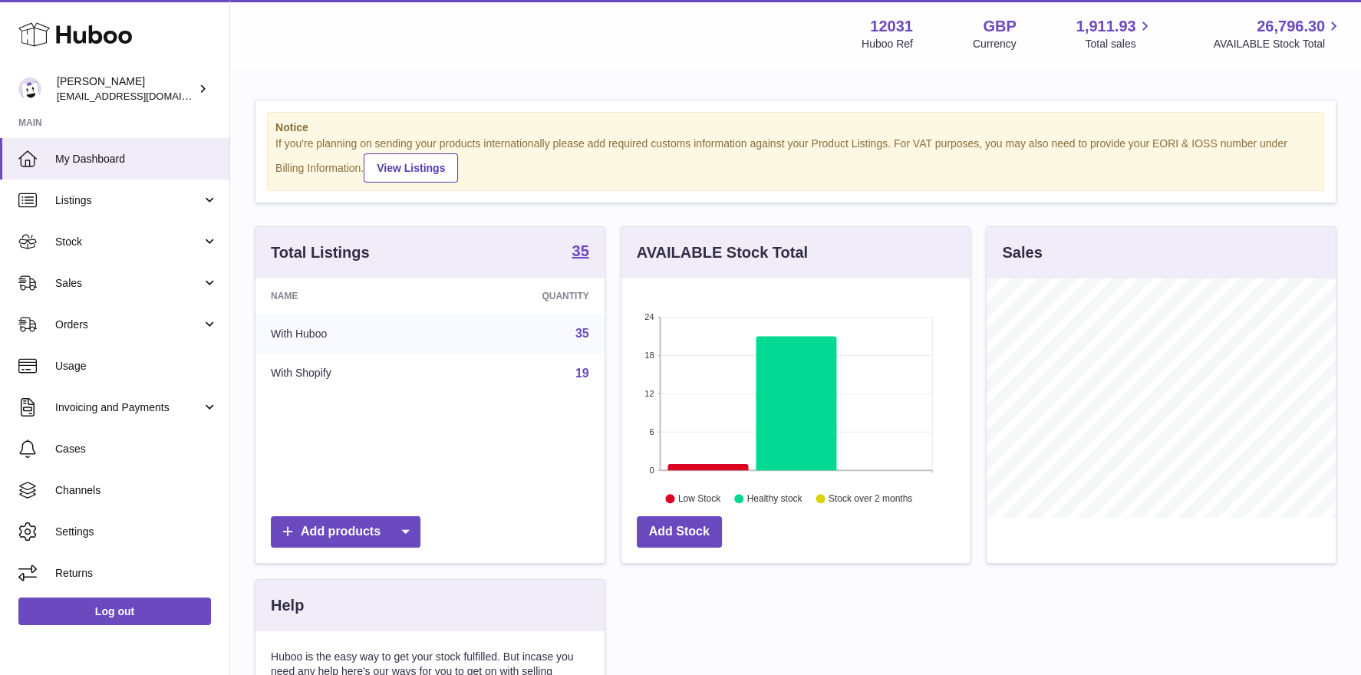
scroll to position [239, 349]
